Goal: Information Seeking & Learning: Learn about a topic

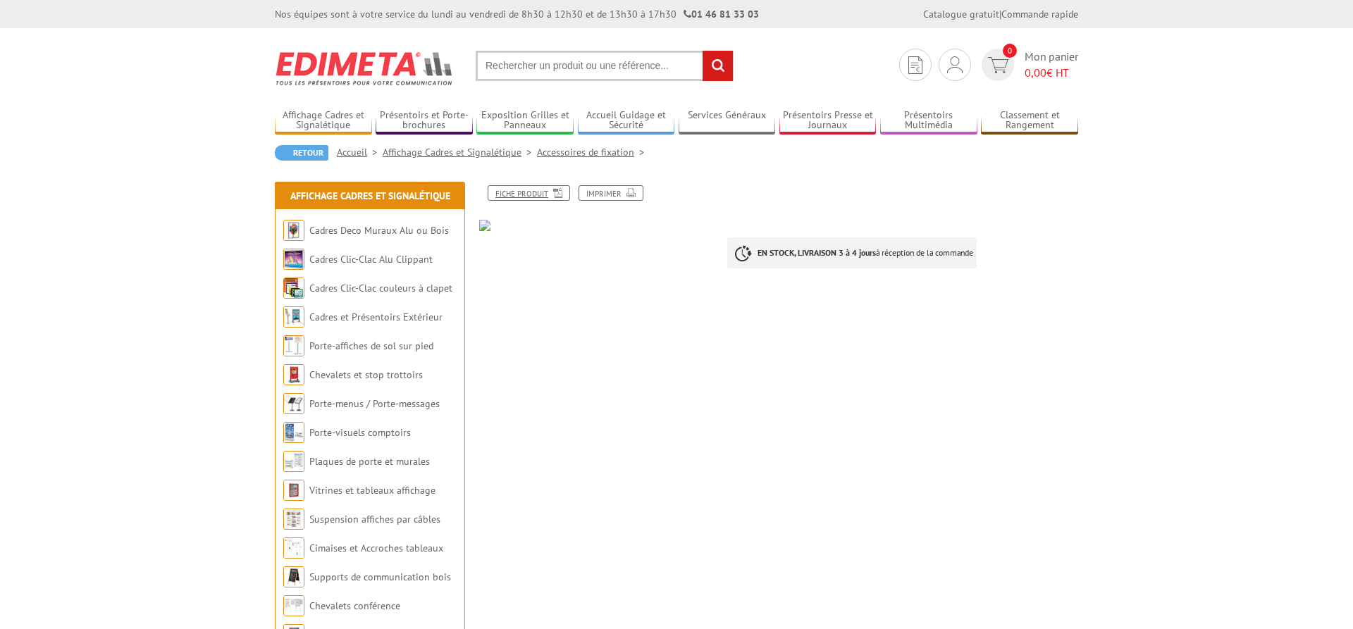
click at [535, 195] on link "Fiche produit" at bounding box center [529, 193] width 82 height 16
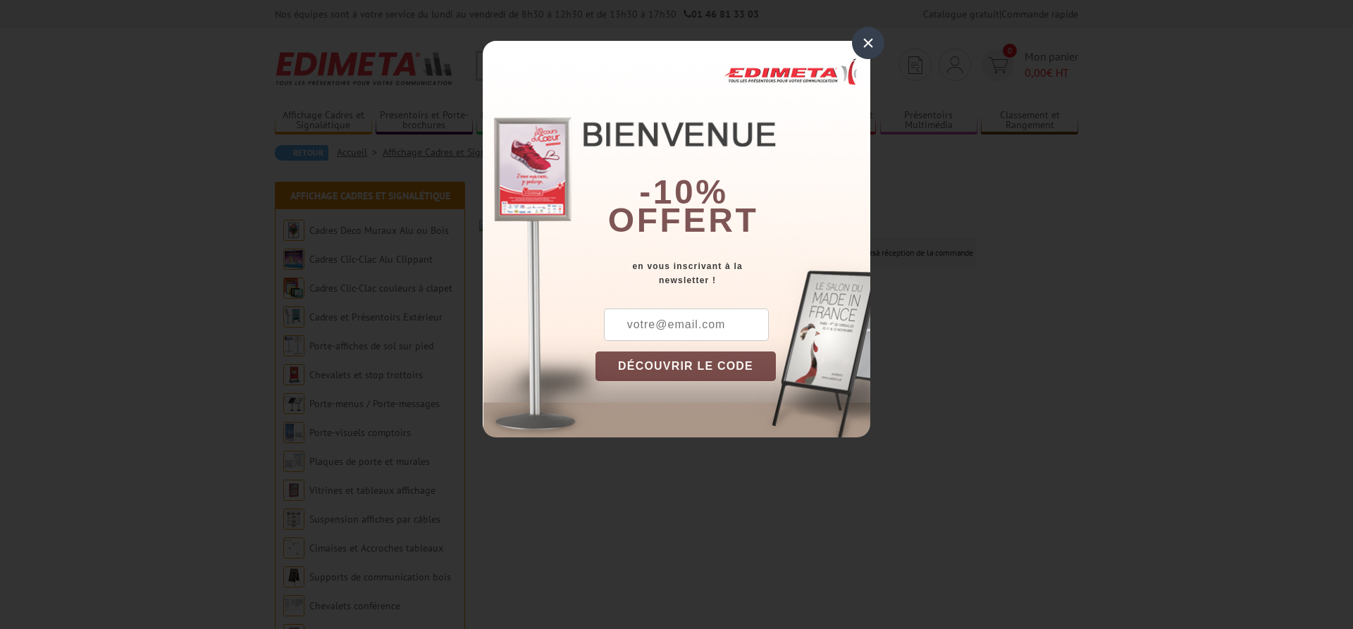
click at [872, 44] on div "×" at bounding box center [868, 43] width 32 height 32
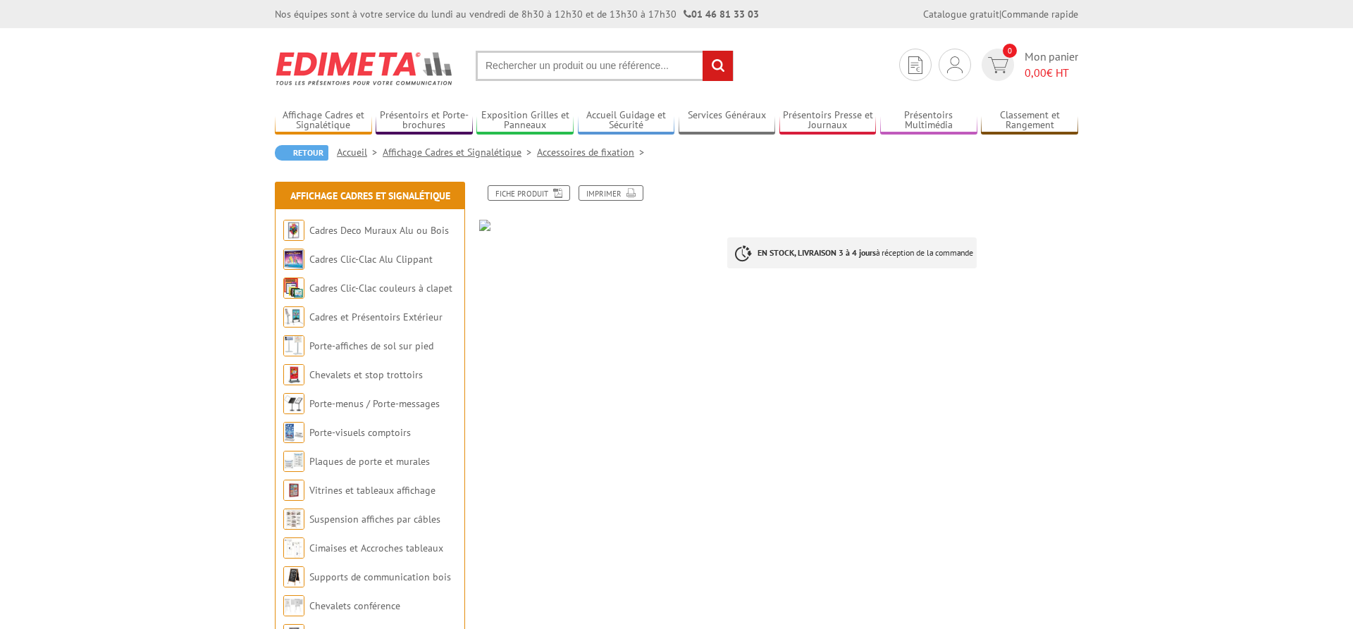
click at [574, 154] on link "Accessoires de fixation" at bounding box center [593, 152] width 113 height 13
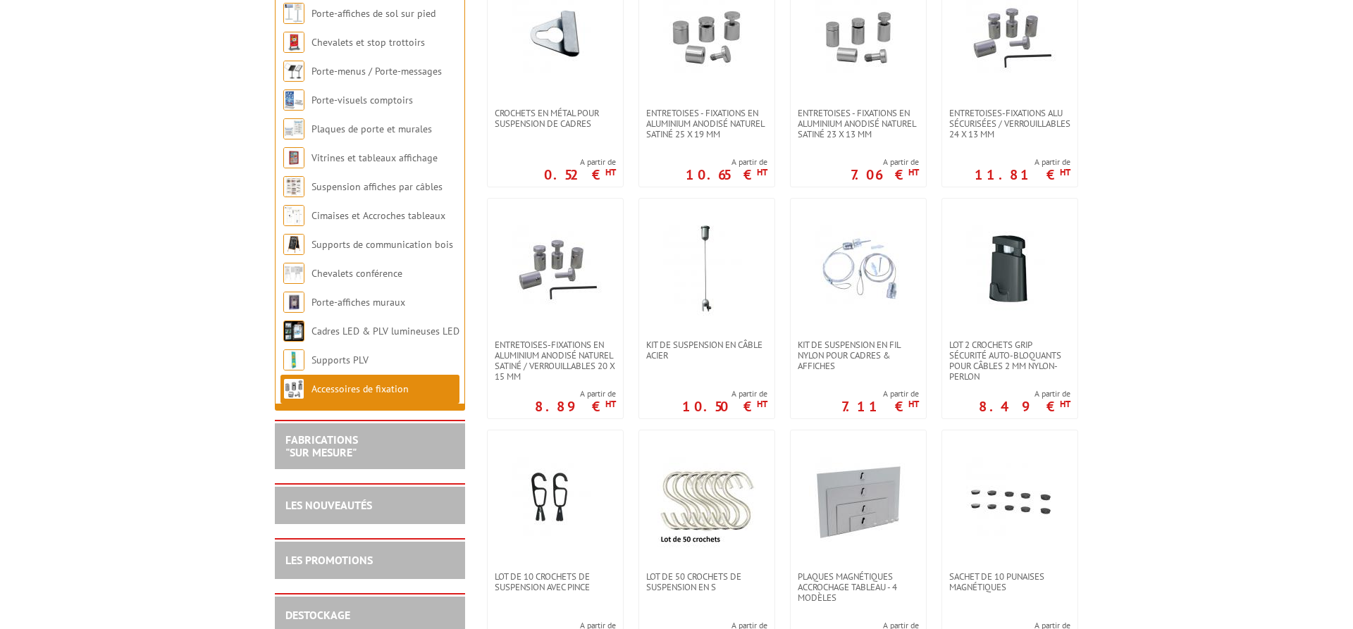
scroll to position [216, 0]
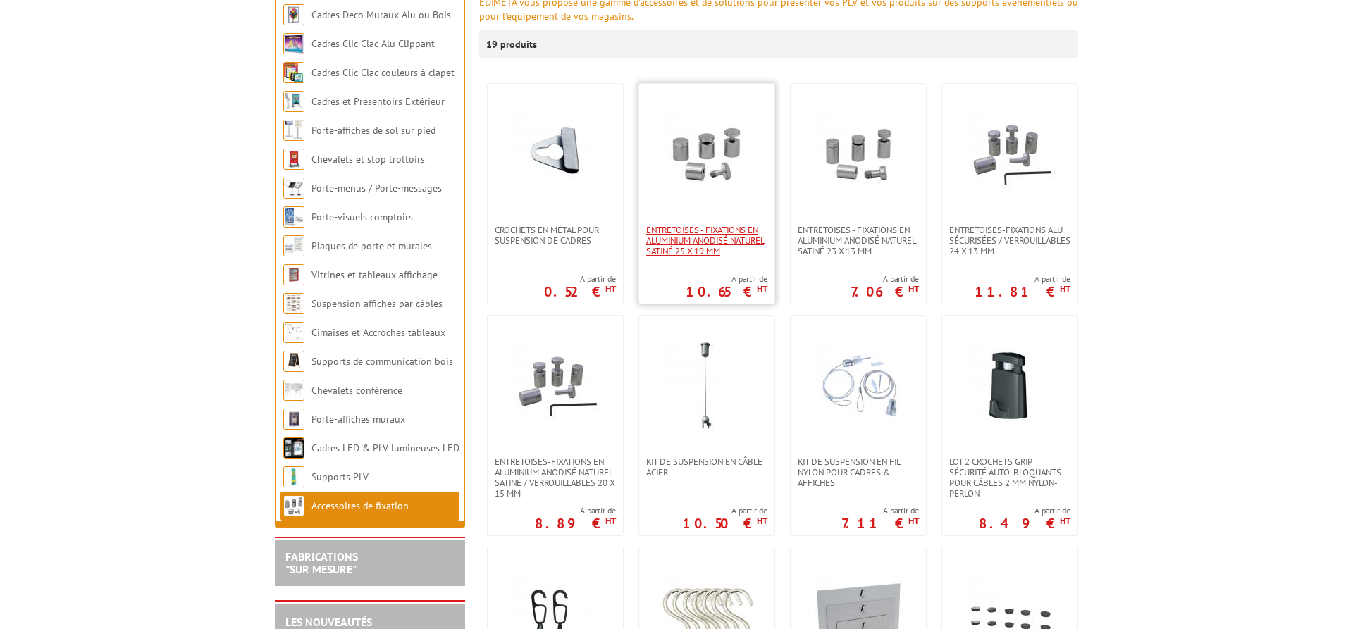
click at [721, 240] on span "Entretoises - fixations en aluminium anodisé naturel satiné 25 x 19 mm" at bounding box center [706, 241] width 121 height 32
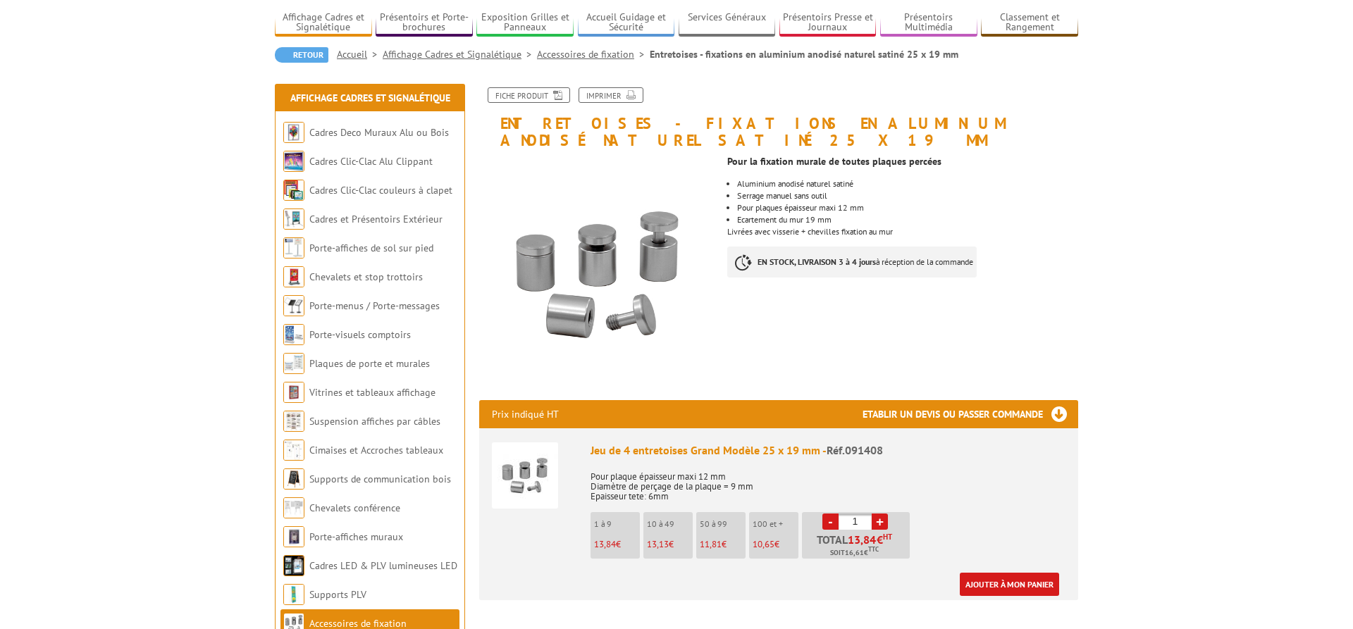
scroll to position [72, 0]
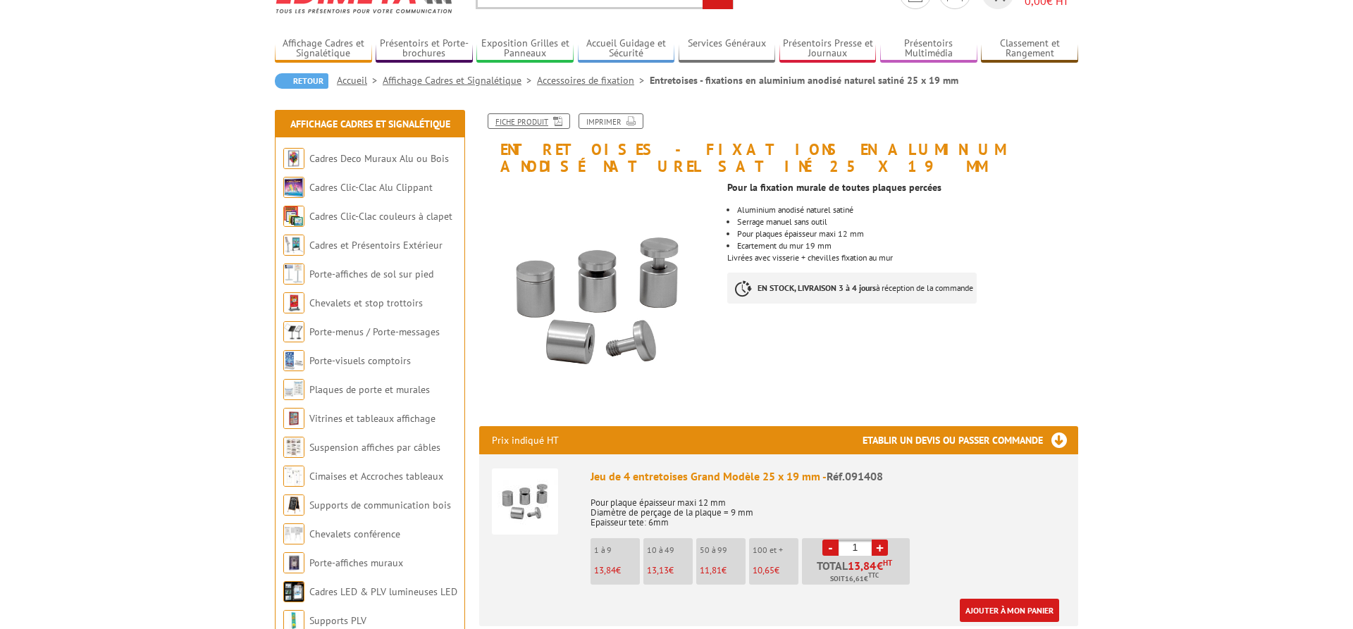
click at [527, 124] on link "Fiche produit" at bounding box center [529, 121] width 82 height 16
